Goal: Task Accomplishment & Management: Manage account settings

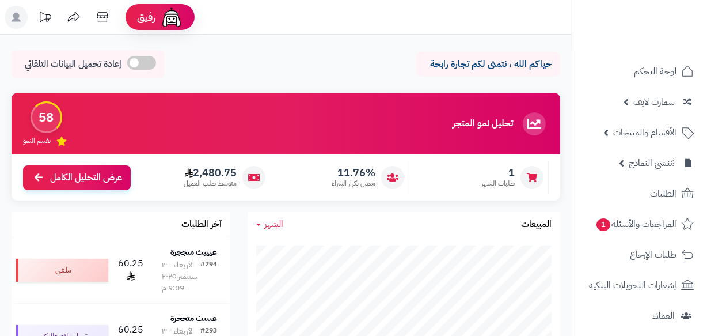
click at [445, 18] on header "رفيق ! الطلبات معالجة مكتمل إرجاع المنتجات العملاء المتواجدون الان 2 عملاء منتظ…" at bounding box center [353, 17] width 707 height 35
click at [298, 31] on header "رفيق ! الطلبات معالجة مكتمل إرجاع المنتجات العملاء المتواجدون الان 2 عملاء منتظ…" at bounding box center [353, 17] width 707 height 35
click at [27, 14] on rect at bounding box center [16, 17] width 23 height 23
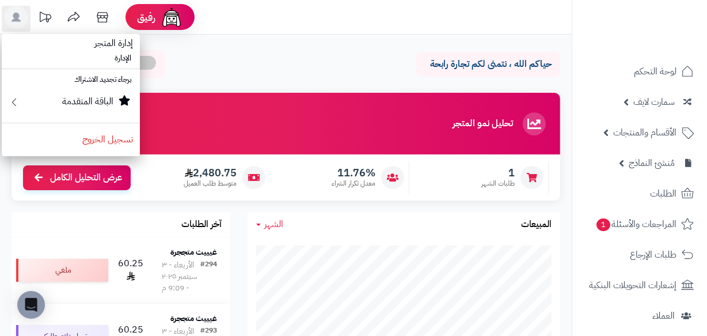
click at [209, 55] on div "حياكم الله ، نتمنى لكم تجارة رابحة إعادة تحميل البيانات التلقائي" at bounding box center [286, 67] width 549 height 34
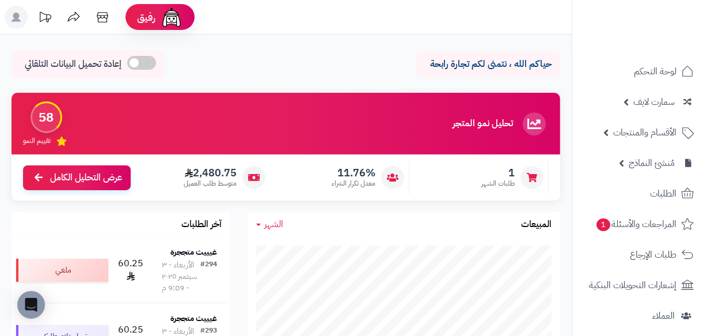
click at [19, 21] on icon at bounding box center [16, 17] width 9 height 9
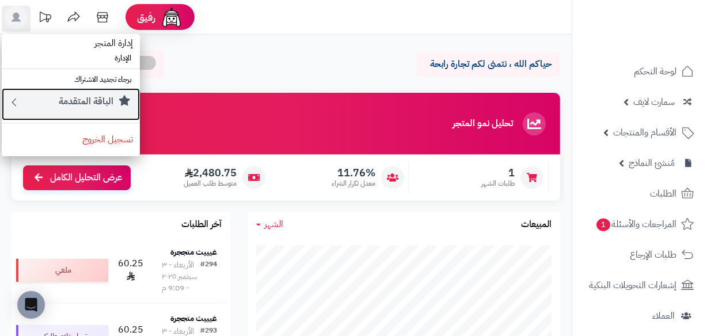
click at [108, 100] on small "الباقة المتقدمة" at bounding box center [86, 101] width 55 height 14
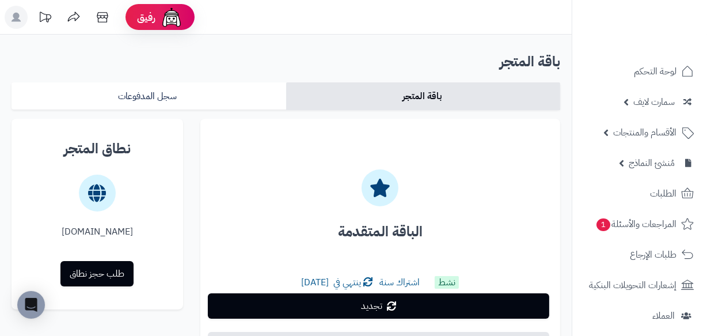
click at [14, 16] on icon at bounding box center [16, 17] width 9 height 9
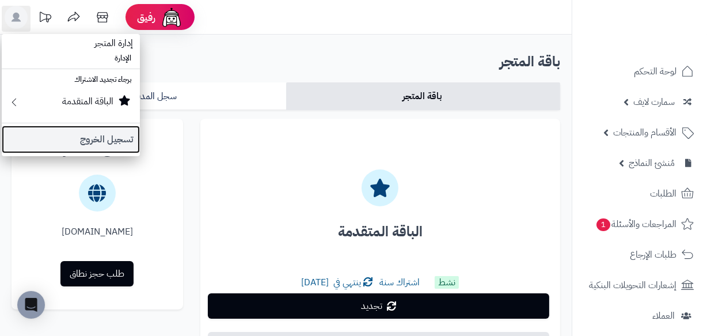
click at [122, 143] on link "تسجيل الخروج" at bounding box center [71, 140] width 138 height 28
